Goal: Information Seeking & Learning: Check status

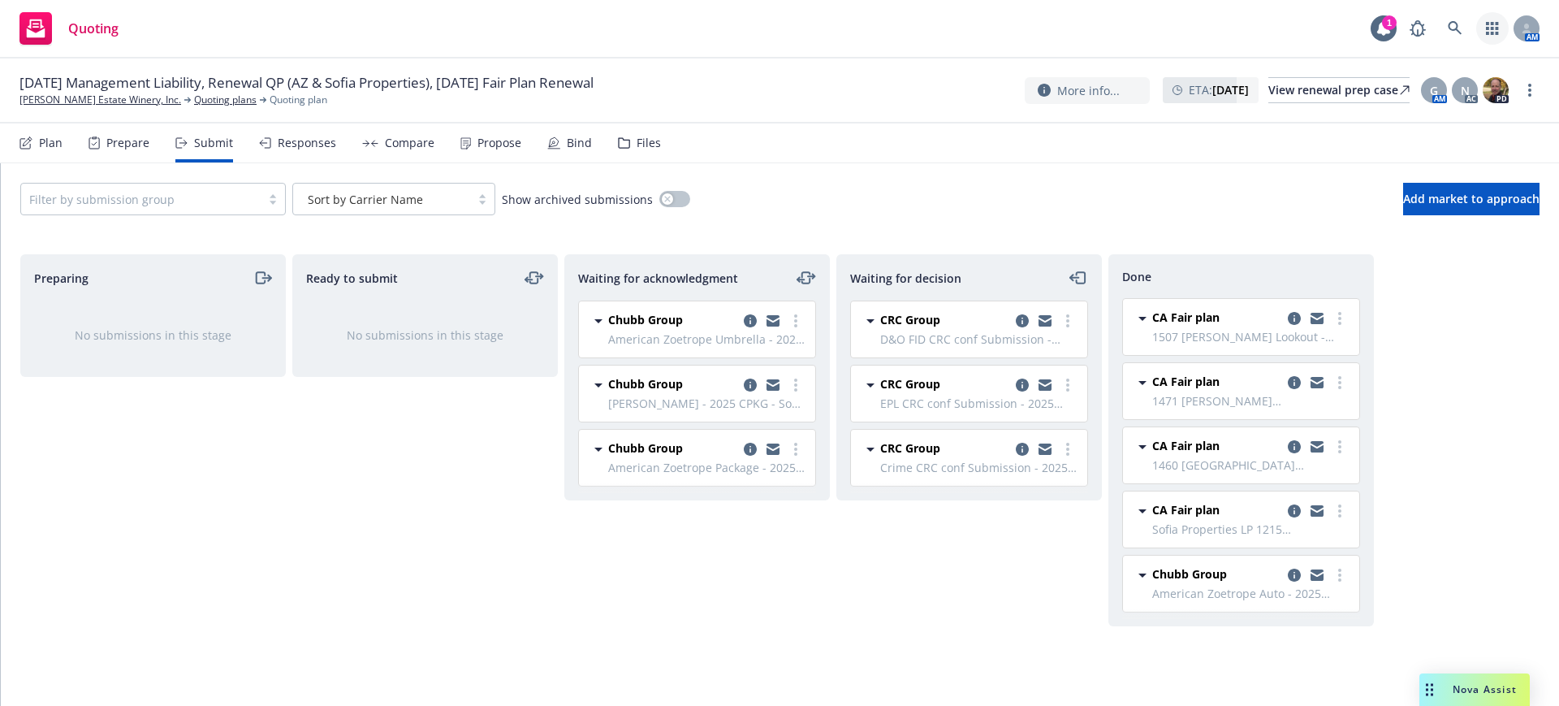
click at [1494, 25] on icon "button" at bounding box center [1492, 28] width 13 height 13
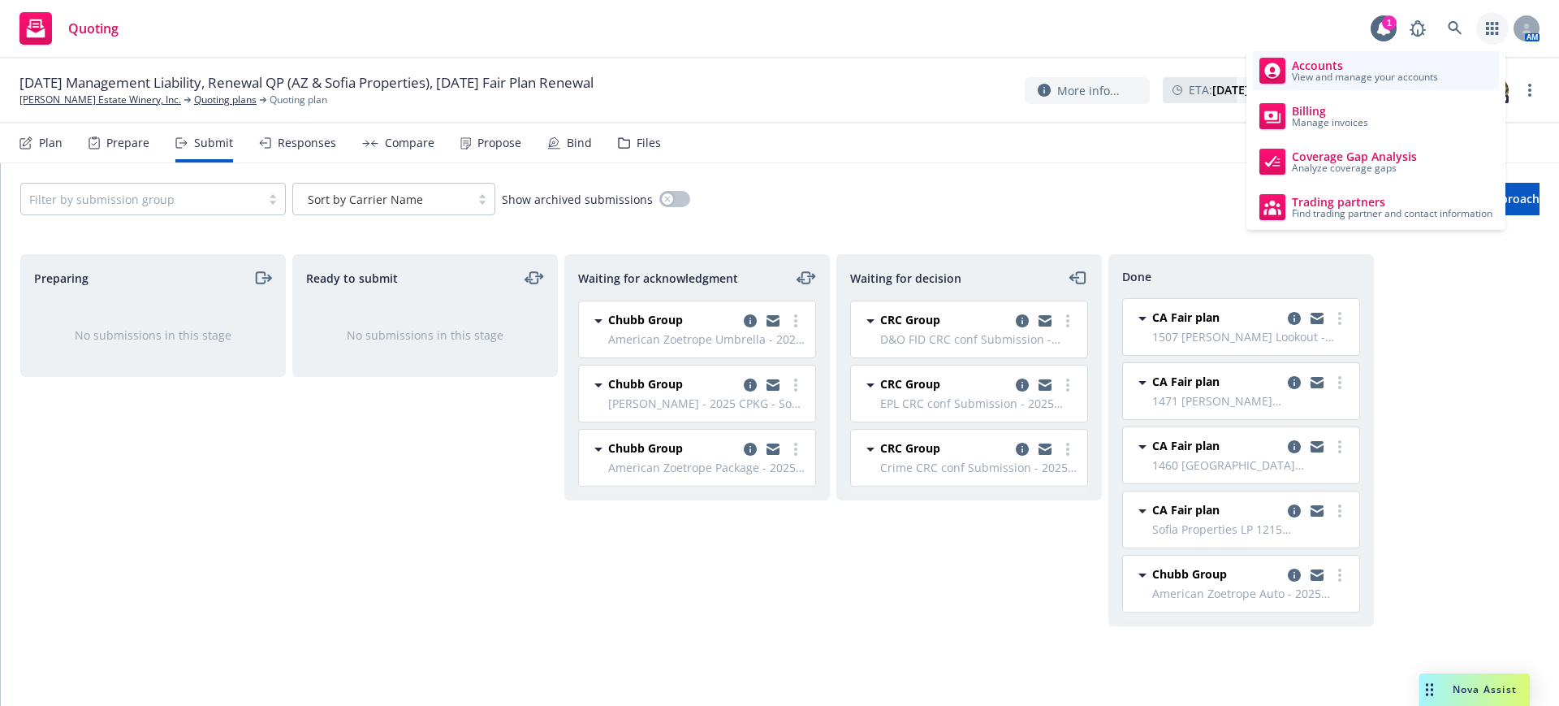
click at [1318, 72] on span "View and manage your accounts" at bounding box center [1365, 77] width 146 height 10
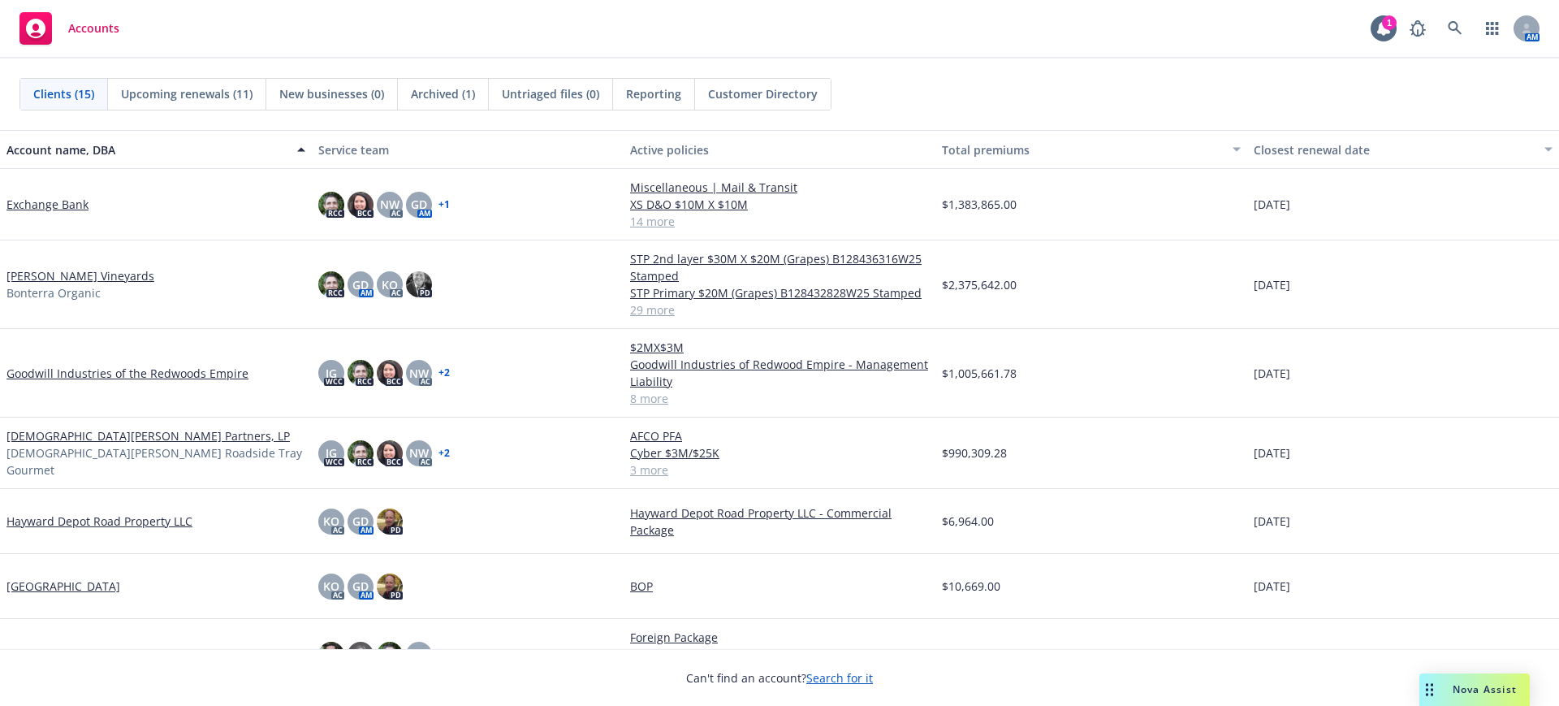
click at [56, 372] on link "Goodwill Industries of the Redwoods Empire" at bounding box center [127, 373] width 242 height 17
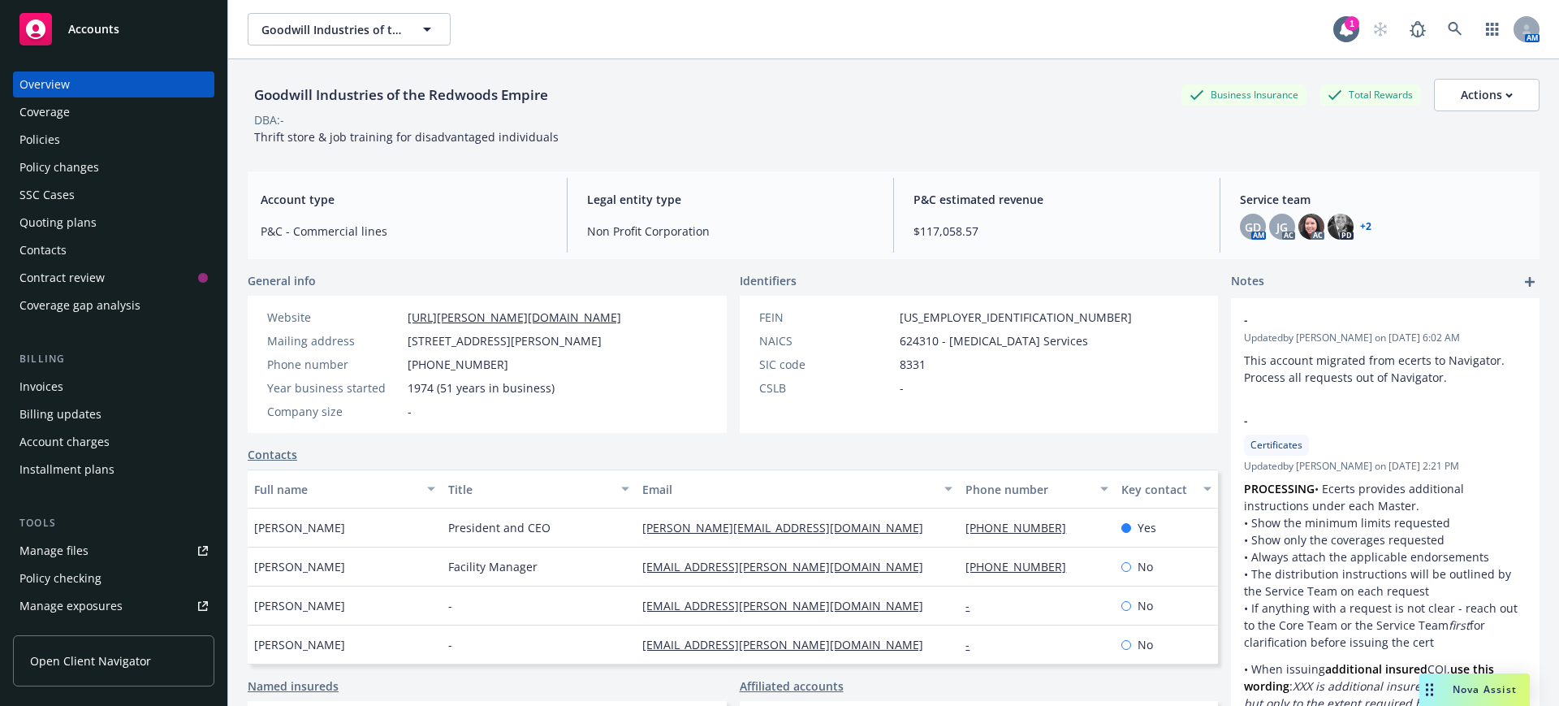
click at [35, 136] on div "Policies" at bounding box center [39, 140] width 41 height 26
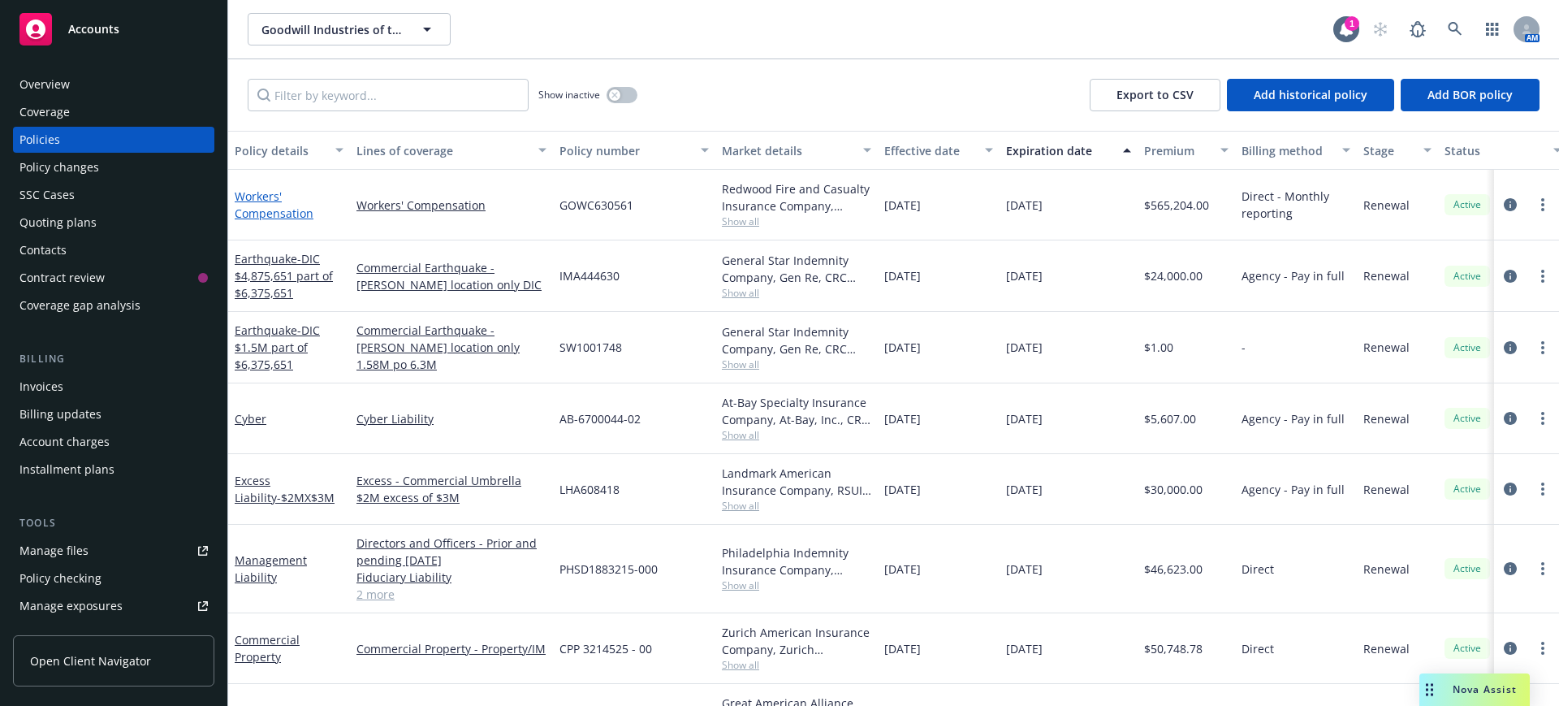
click at [262, 202] on link "Workers' Compensation" at bounding box center [274, 204] width 79 height 32
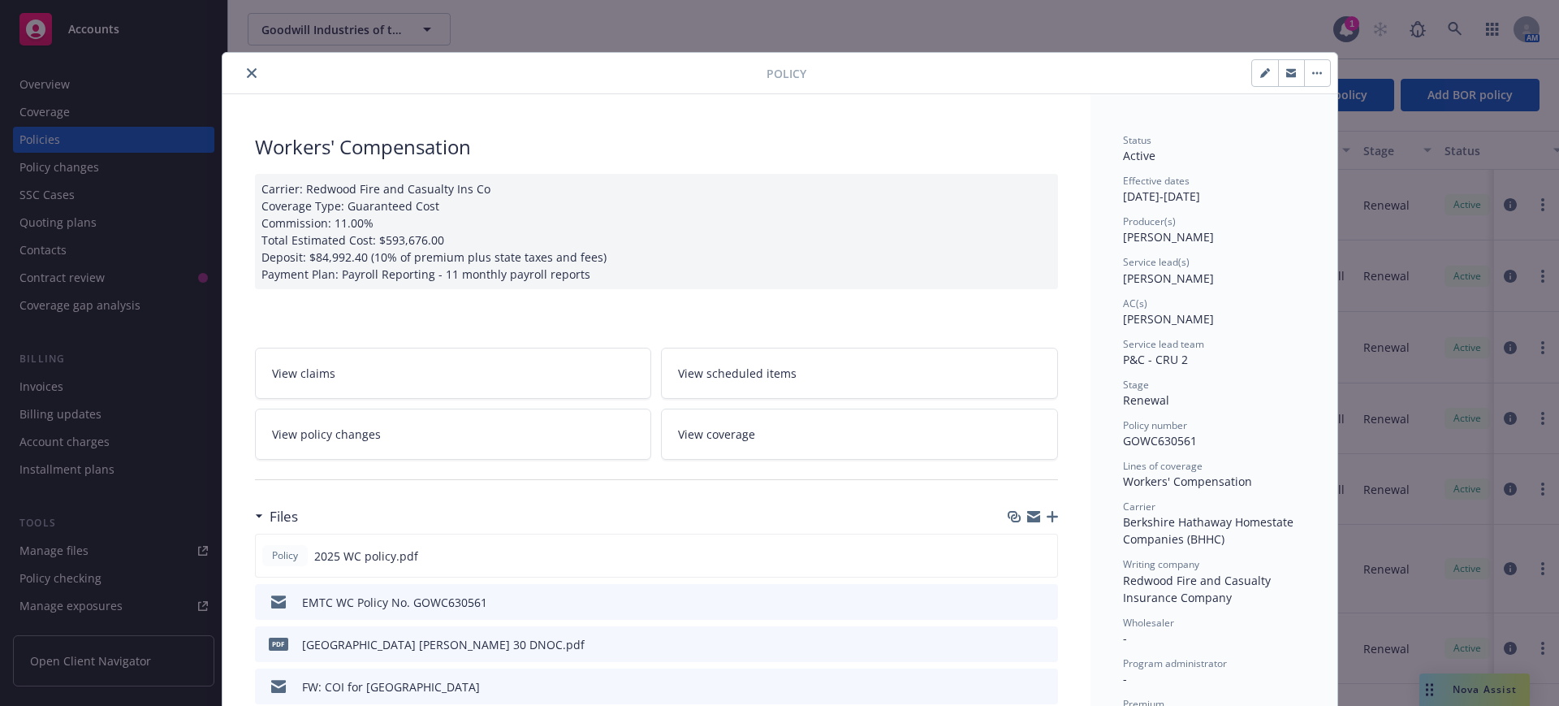
scroll to position [102, 0]
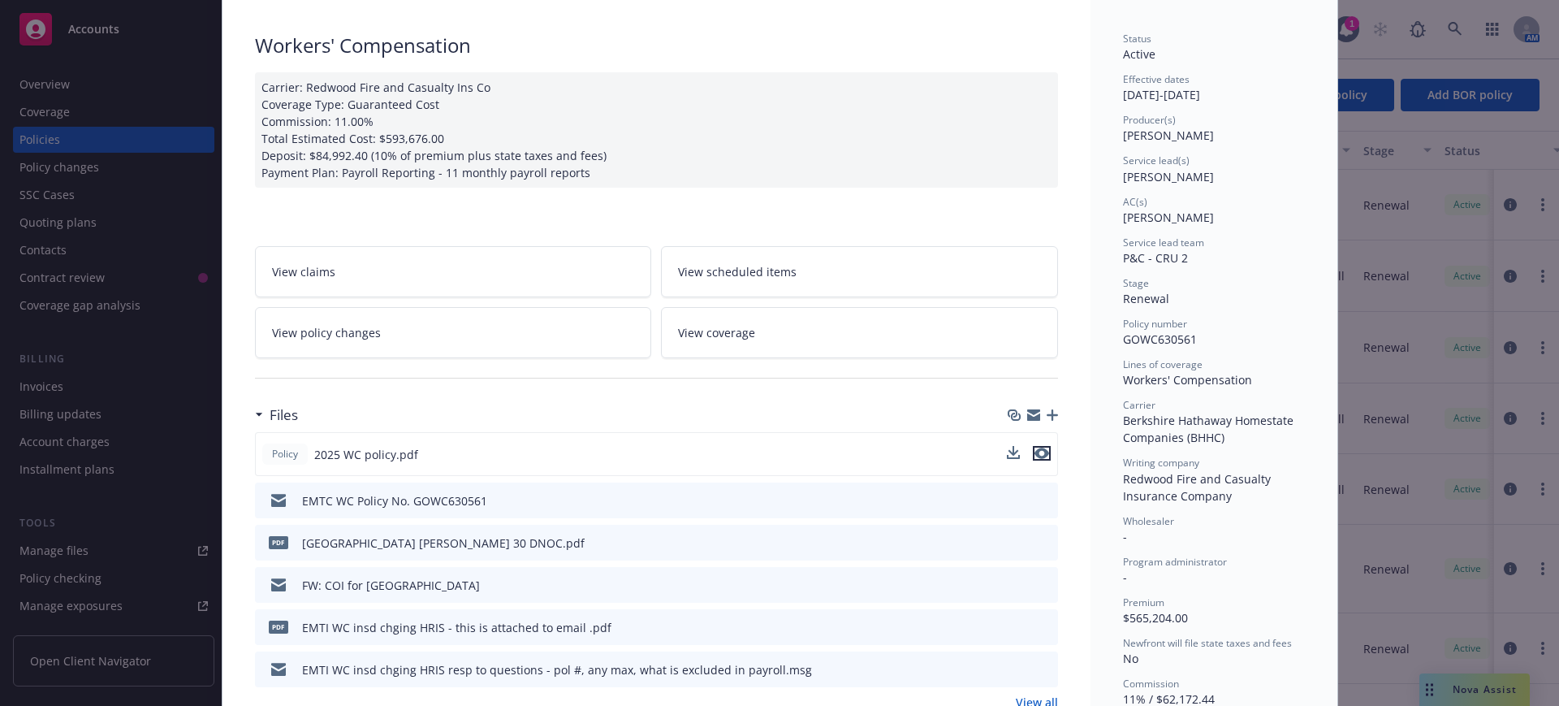
click at [1035, 450] on icon "preview file" at bounding box center [1042, 453] width 15 height 11
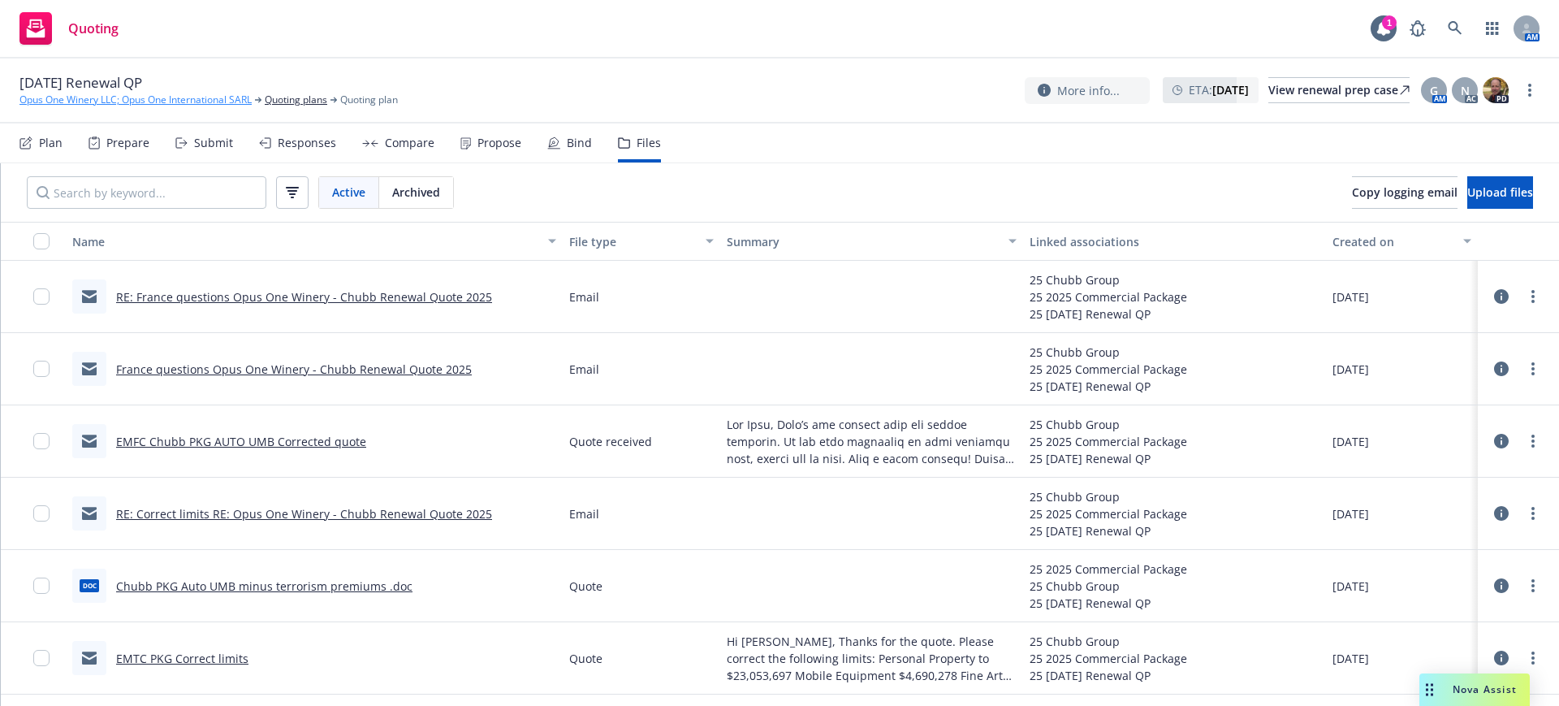
click at [136, 94] on link "Opus One Winery LLC; Opus One International SARL" at bounding box center [135, 100] width 232 height 15
